Goal: Transaction & Acquisition: Download file/media

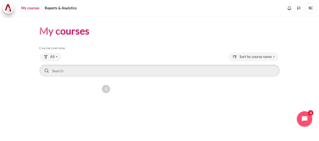
click at [106, 91] on icon "Content" at bounding box center [105, 89] width 5 height 5
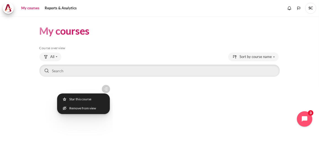
click at [107, 89] on icon "Content" at bounding box center [105, 89] width 5 height 5
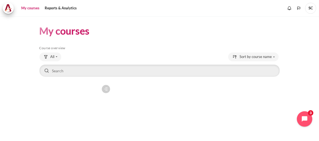
click at [103, 87] on icon "Content" at bounding box center [105, 89] width 5 height 5
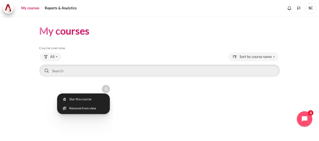
click at [107, 88] on icon "Content" at bounding box center [105, 89] width 5 height 5
click at [140, 109] on div "Course is starred Actions for course Outward GoBeyond - [GEOGRAPHIC_DATA] Marke…" at bounding box center [159, 130] width 240 height 96
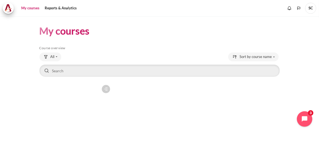
click at [106, 90] on icon "Content" at bounding box center [105, 89] width 5 height 5
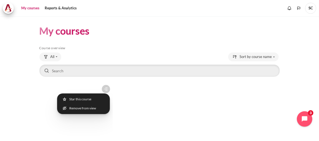
click at [138, 108] on div "Course is starred Actions for course Outward GoBeyond - [GEOGRAPHIC_DATA] Marke…" at bounding box center [159, 130] width 240 height 96
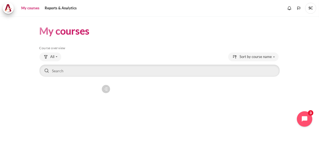
click at [79, 116] on figure "Content" at bounding box center [75, 109] width 73 height 55
click at [79, 114] on figure "Content" at bounding box center [75, 109] width 73 height 55
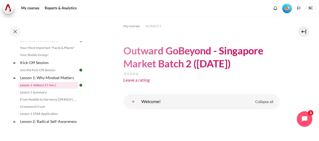
scroll to position [25, 0]
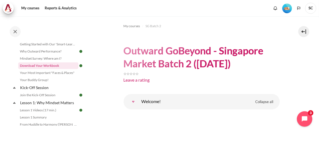
click at [48, 64] on link "Download Your Workbook" at bounding box center [48, 66] width 60 height 7
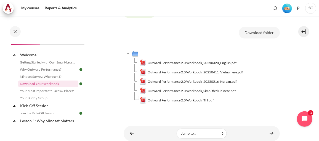
scroll to position [100, 0]
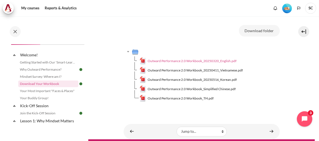
click at [217, 61] on span "Outward Performance 2.0 Workbook_20250320_English.pdf" at bounding box center [191, 61] width 89 height 5
